Goal: Find contact information: Find contact information

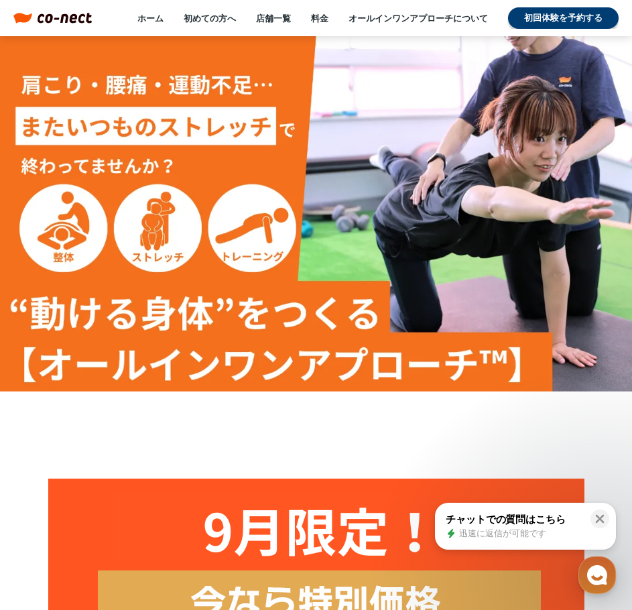
click at [57, 18] on img at bounding box center [65, 18] width 54 height 11
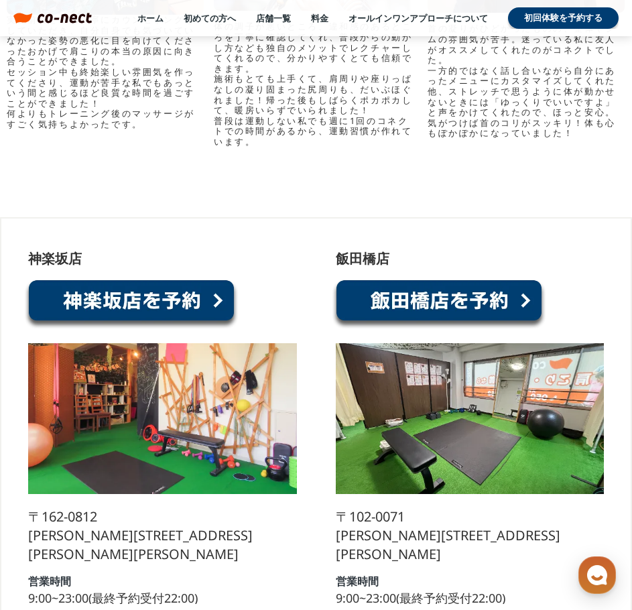
scroll to position [6973, 0]
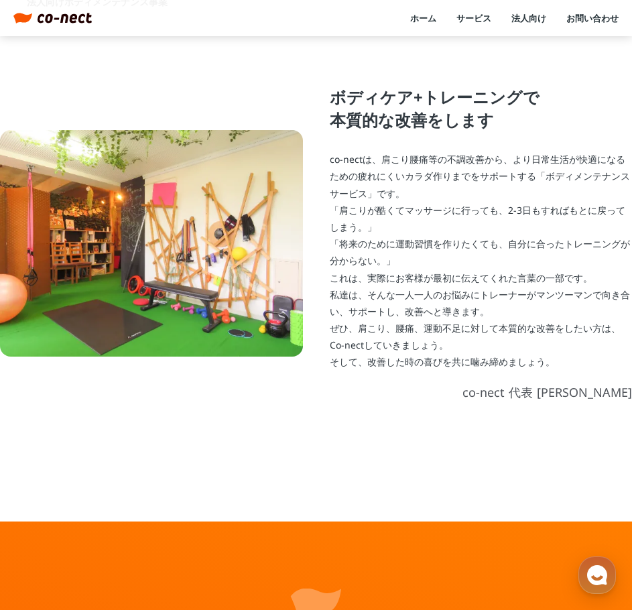
scroll to position [287, 0]
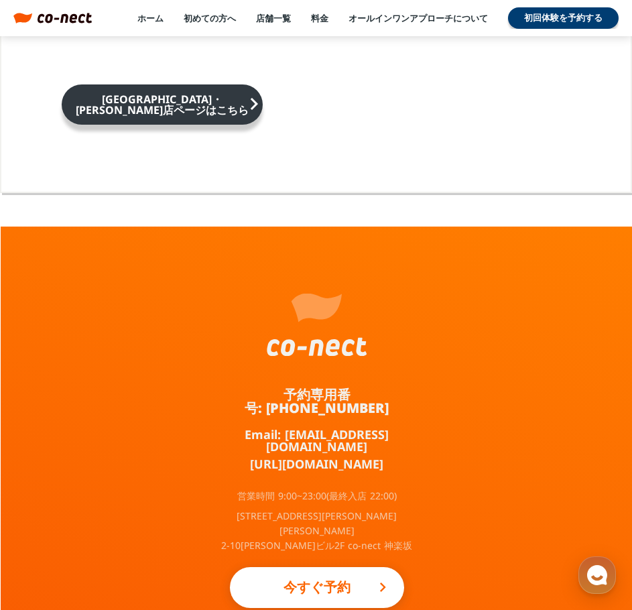
scroll to position [8522, 0]
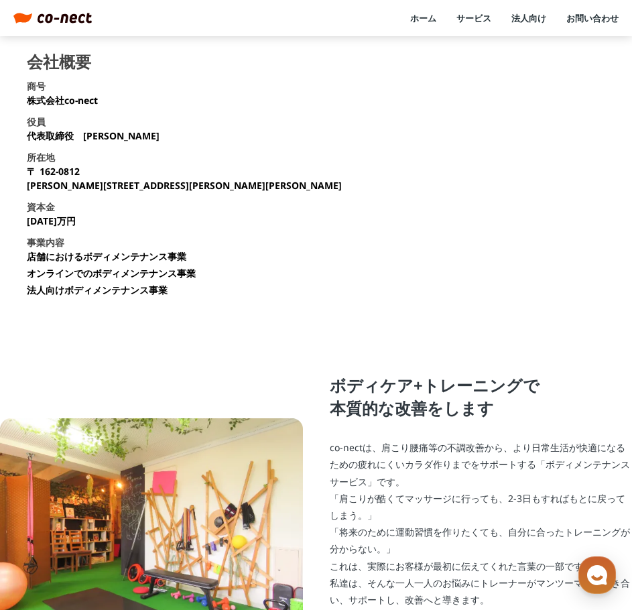
click at [268, 210] on section "会社概要 商号 株式会社co-nect 役員 代表取締役　[PERSON_NAME] 所在地 [STREET_ADDRESS][PERSON_NAME][PE…" at bounding box center [316, 180] width 579 height 253
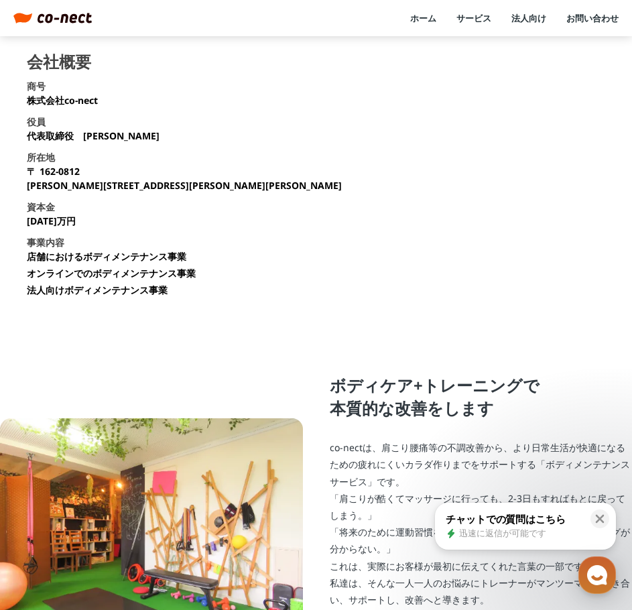
drag, startPoint x: 323, startPoint y: 209, endPoint x: 284, endPoint y: 37, distance: 176.6
click at [324, 209] on section "会社概要 商号 株式会社co-nect 役員 代表取締役　[PERSON_NAME] 所在地 [STREET_ADDRESS][PERSON_NAME][PE…" at bounding box center [316, 180] width 579 height 253
